Goal: Find specific page/section: Find specific page/section

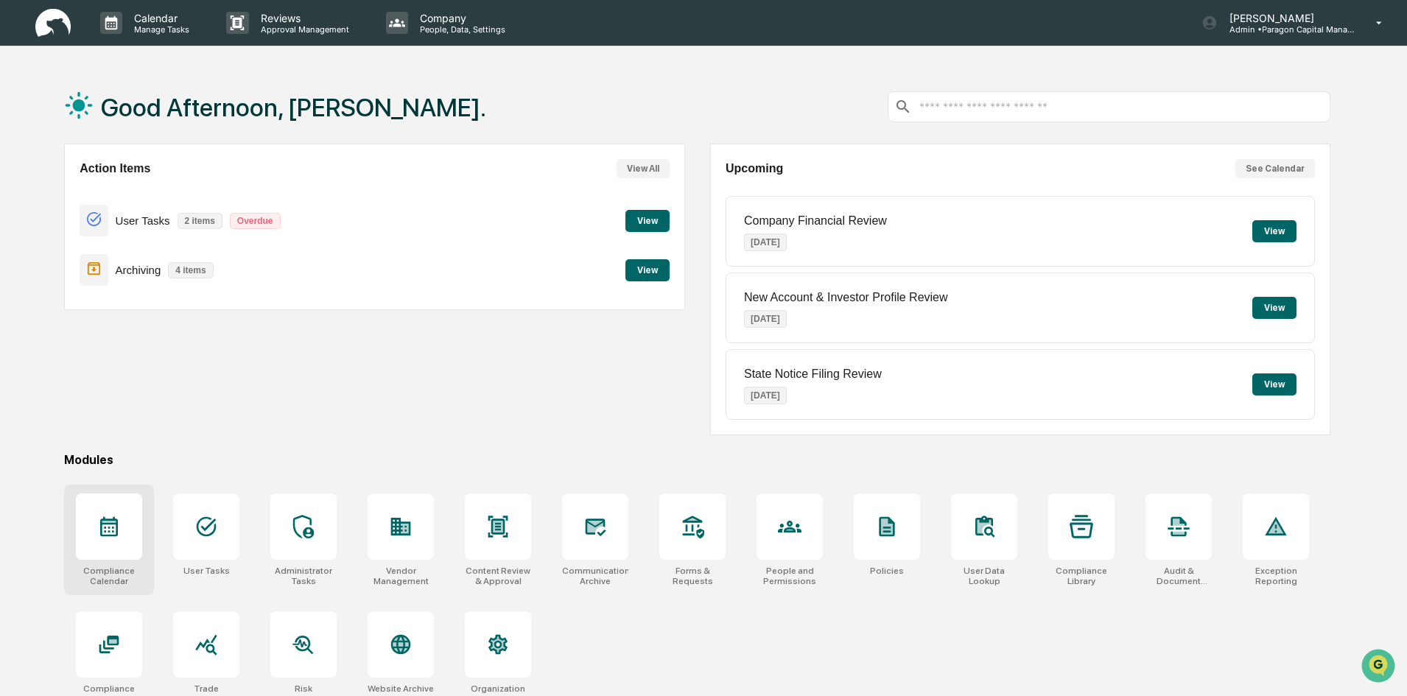
click at [98, 525] on icon at bounding box center [109, 527] width 24 height 24
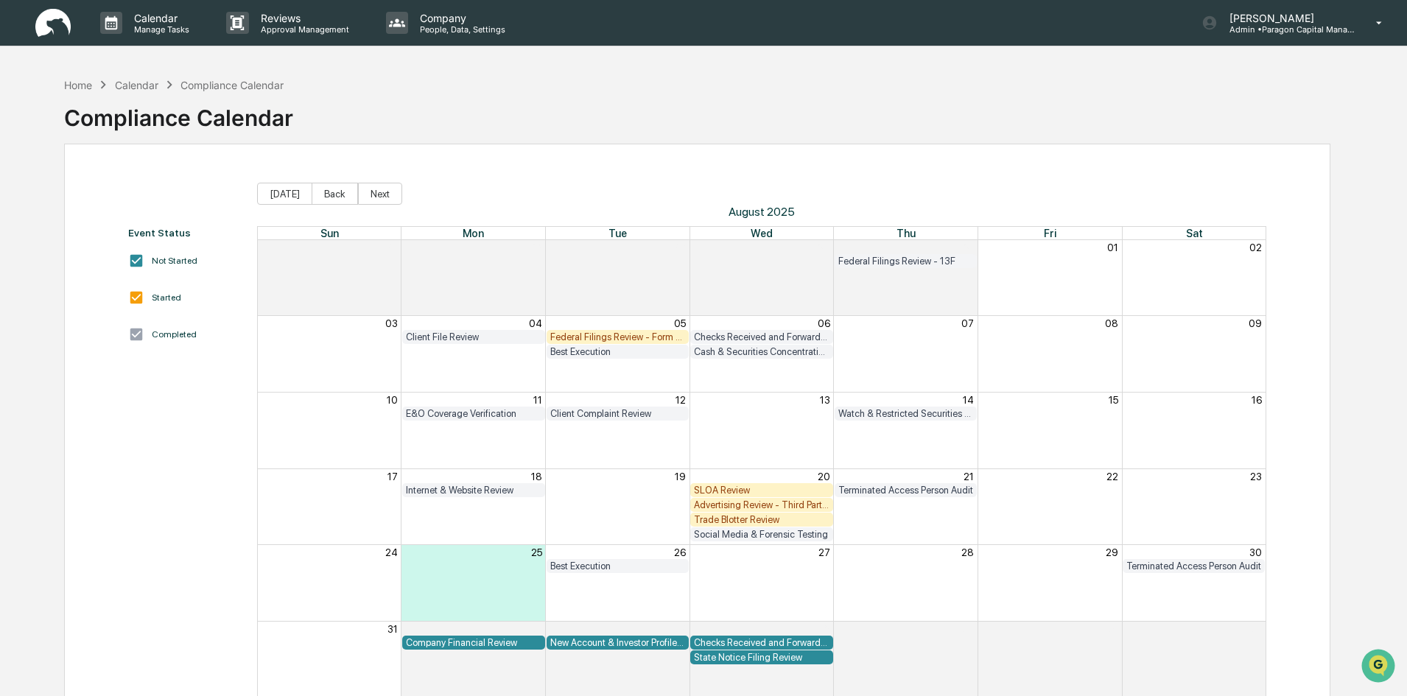
click at [796, 640] on div "Checks Received and Forwarded Log" at bounding box center [762, 642] width 136 height 11
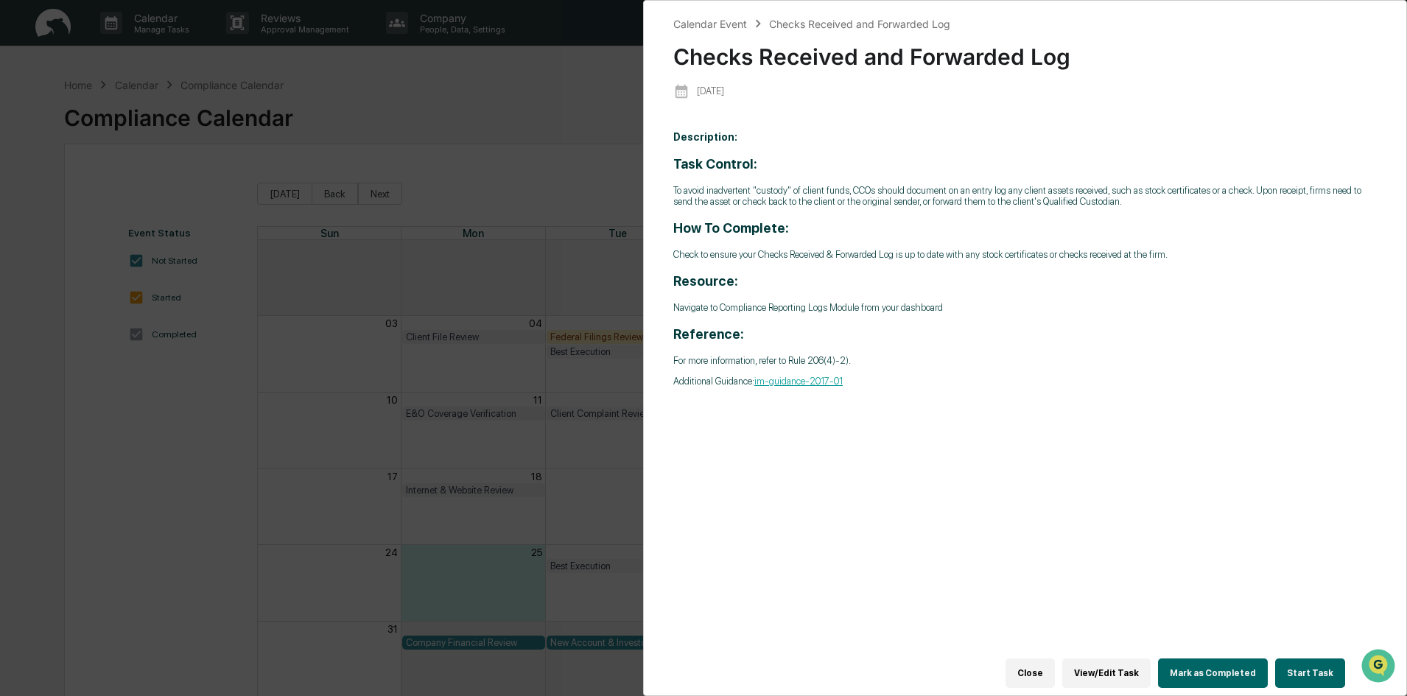
click at [810, 385] on link "im-guidance-2017-01" at bounding box center [798, 381] width 88 height 11
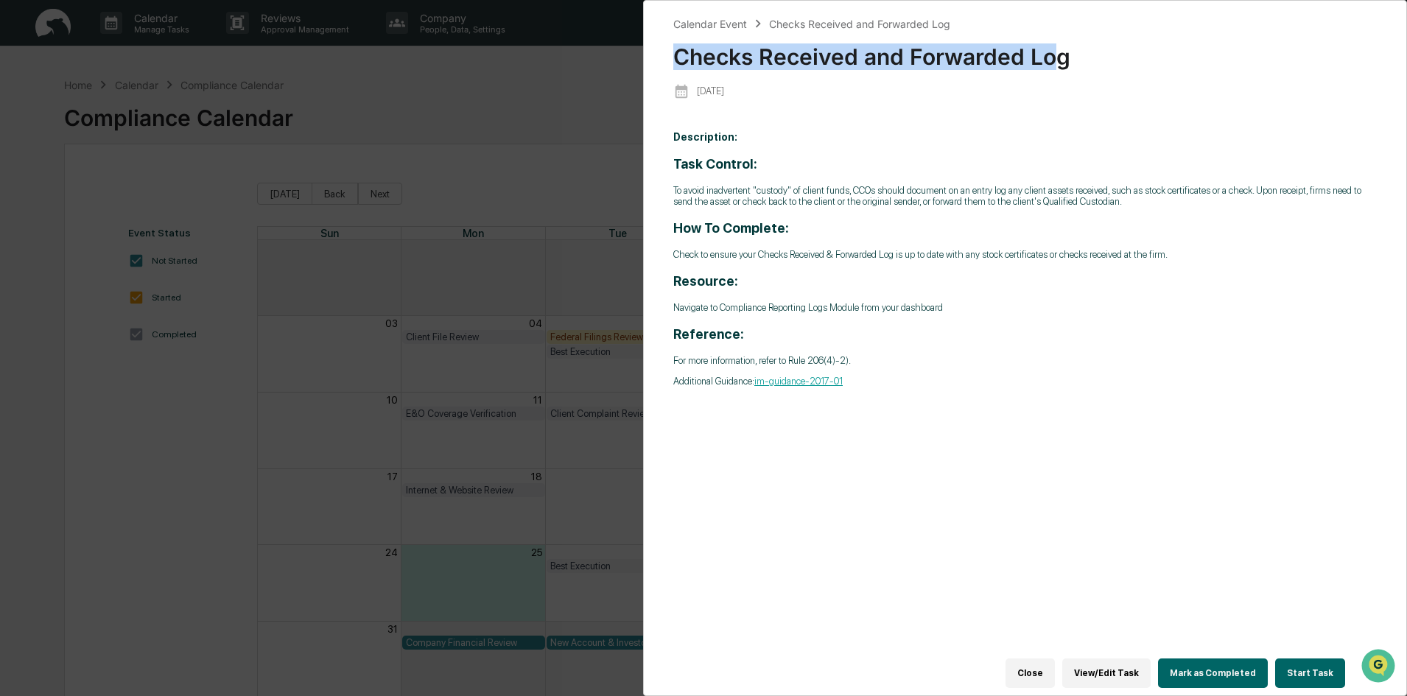
drag, startPoint x: 1061, startPoint y: 58, endPoint x: 659, endPoint y: 52, distance: 402.2
click at [659, 52] on div "Calendar Event Checks Received and Forwarded Log Checks Received and Forwarded …" at bounding box center [1025, 348] width 764 height 696
click at [711, 60] on div "Checks Received and Forwarded Log" at bounding box center [1024, 51] width 703 height 38
drag, startPoint x: 676, startPoint y: 55, endPoint x: 1071, endPoint y: 57, distance: 394.8
click at [1071, 57] on div "Checks Received and Forwarded Log" at bounding box center [1024, 51] width 703 height 38
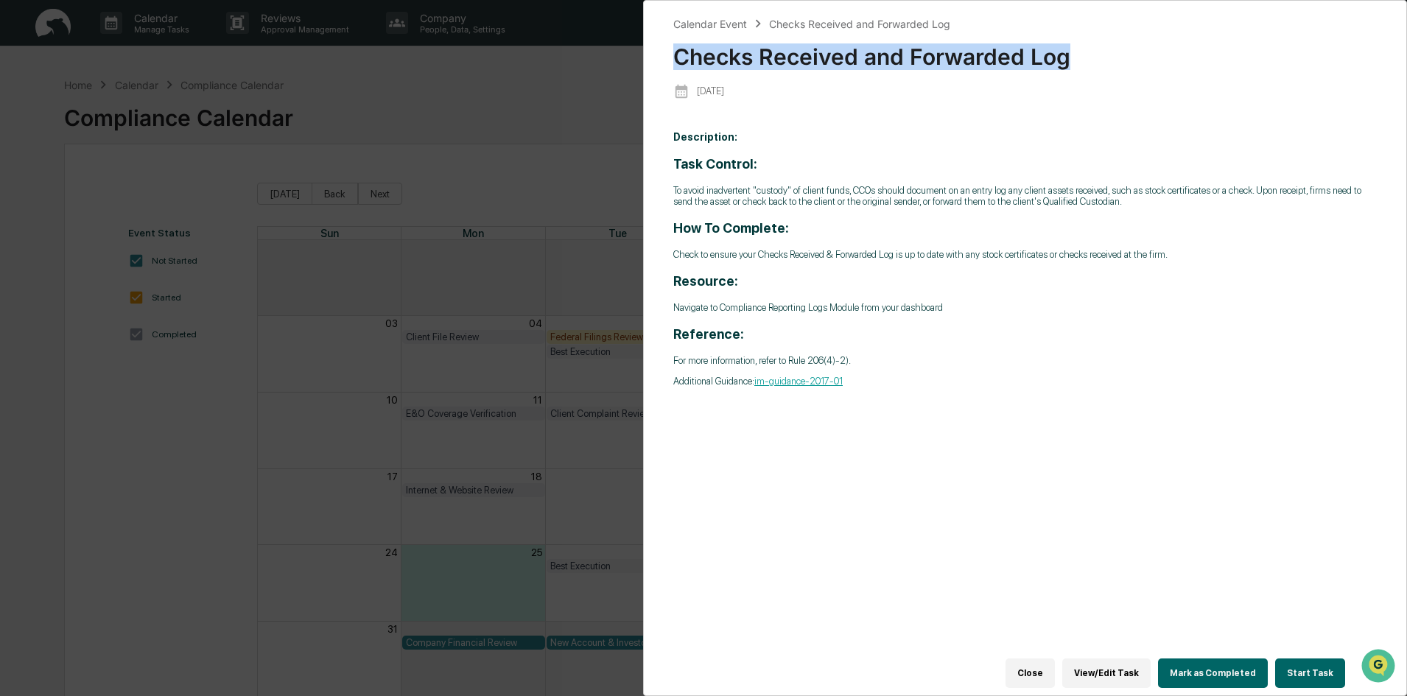
copy div "Checks Received and Forwarded Log"
